Goal: Information Seeking & Learning: Find specific fact

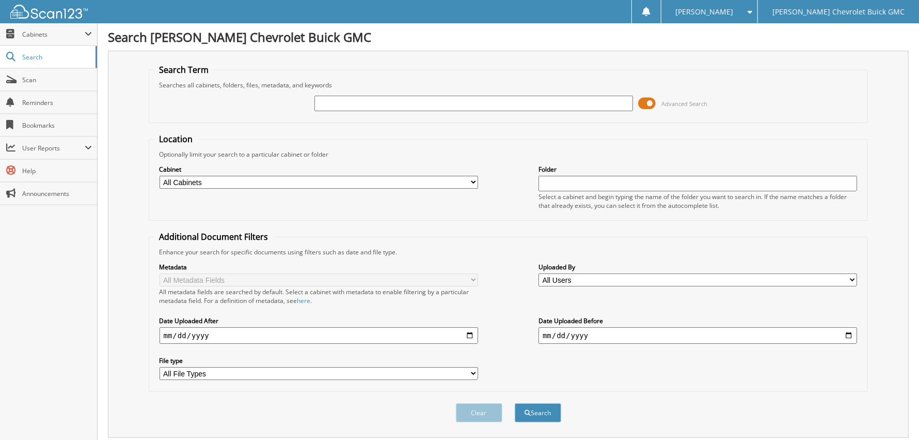
click at [365, 101] on input "text" at bounding box center [474, 103] width 319 height 15
type input "j7117291"
click at [515, 403] on button "Search" at bounding box center [538, 412] width 46 height 19
